Goal: Task Accomplishment & Management: Manage account settings

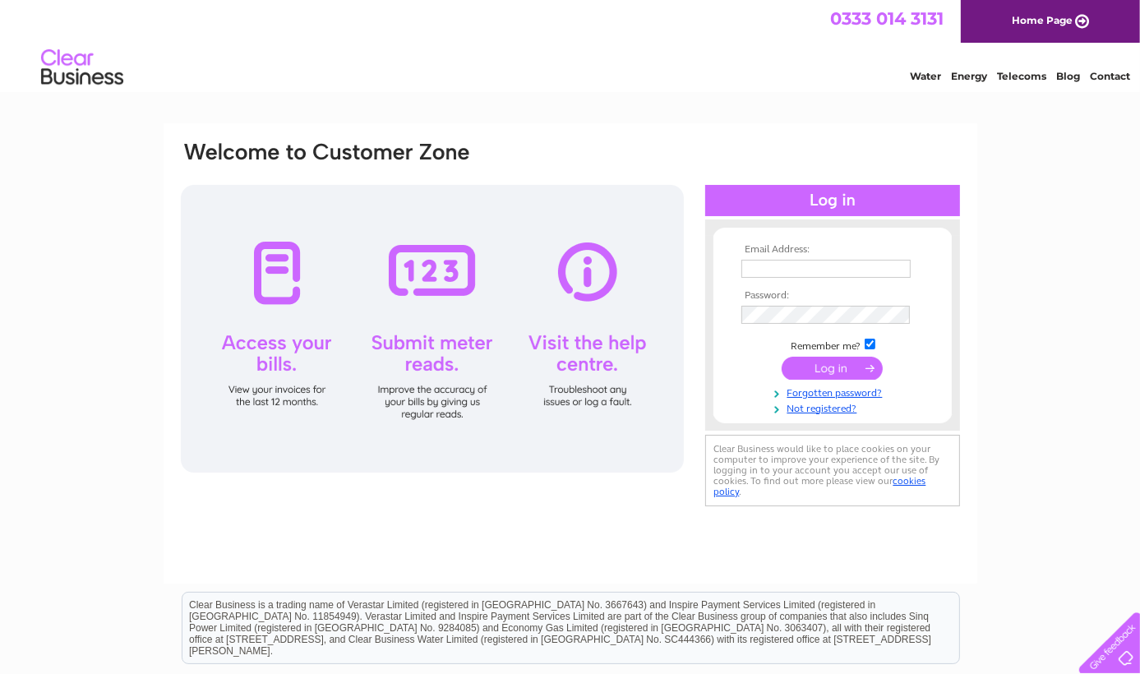
type input "info@goldencrosshotel.co.uk"
drag, startPoint x: 0, startPoint y: 0, endPoint x: 605, endPoint y: 478, distance: 771.1
click at [605, 478] on div "Email Address: info@goldencrosshotel.co.uk Password:" at bounding box center [570, 325] width 782 height 371
click at [828, 367] on input "submit" at bounding box center [832, 368] width 101 height 23
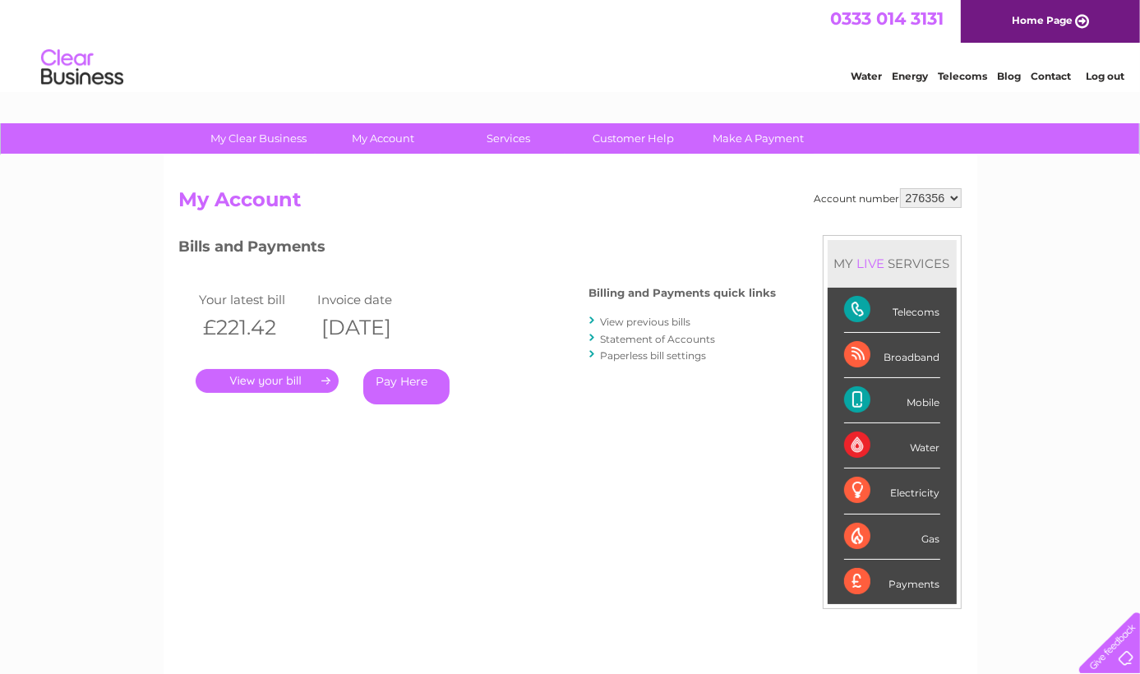
click at [256, 384] on link "." at bounding box center [267, 381] width 143 height 24
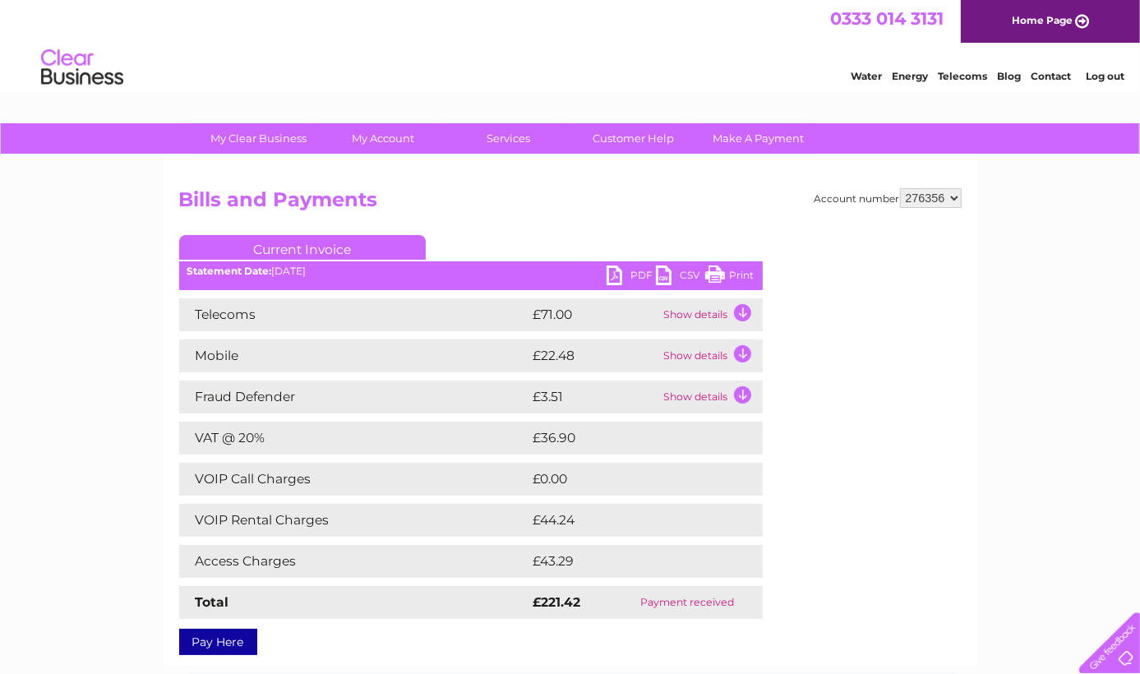
click at [612, 275] on link "PDF" at bounding box center [631, 277] width 49 height 24
